Goal: Find specific page/section: Find specific page/section

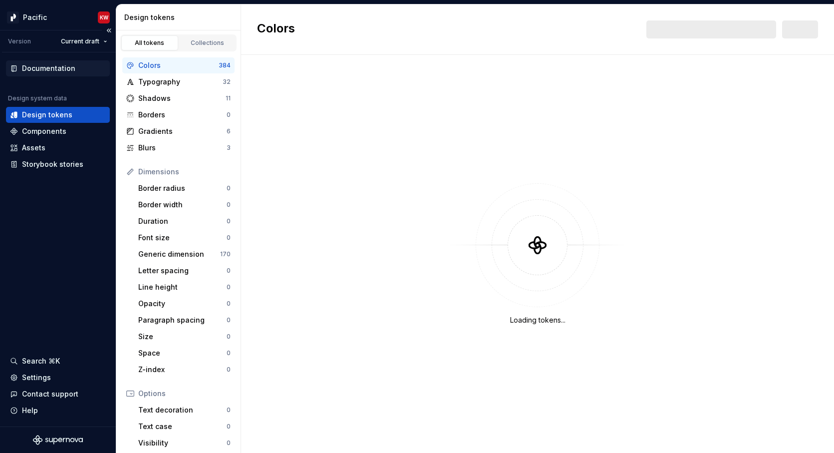
click at [60, 67] on div "Documentation" at bounding box center [48, 68] width 53 height 10
